Goal: Information Seeking & Learning: Check status

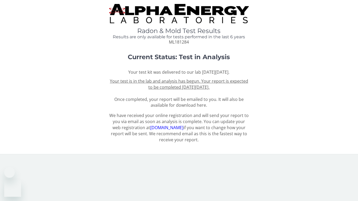
click at [181, 44] on span "ML181284" at bounding box center [179, 42] width 20 height 6
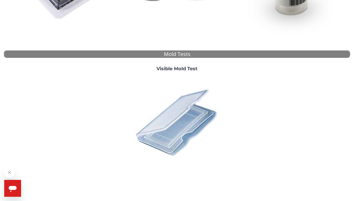
scroll to position [174, 0]
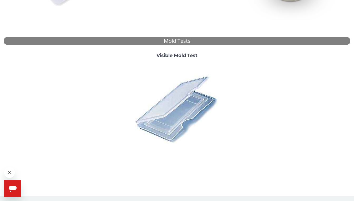
click at [205, 104] on img at bounding box center [177, 108] width 92 height 92
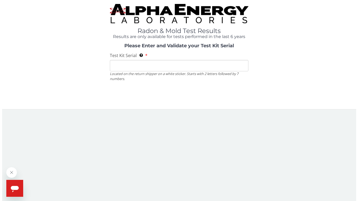
scroll to position [0, 0]
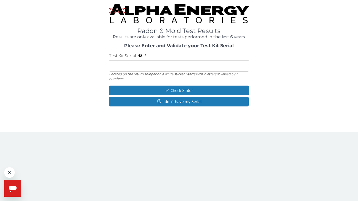
click at [200, 66] on input "Test Kit Serial Located on the return shipper on a white sticker. Starts with 2…" at bounding box center [179, 65] width 140 height 11
paste input "ML181284"
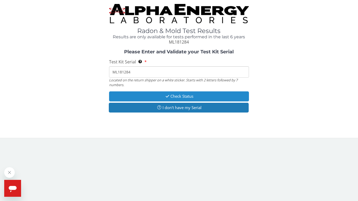
type input "ML181284"
click at [207, 96] on button "Check Status" at bounding box center [179, 96] width 140 height 10
